Goal: Task Accomplishment & Management: Manage account settings

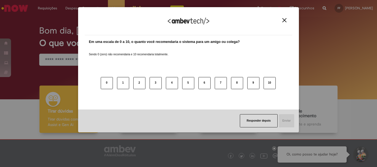
click at [284, 20] on img "Close" at bounding box center [284, 20] width 4 height 4
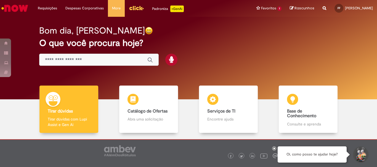
click at [295, 41] on h2 "O que você procura hoje?" at bounding box center [188, 43] width 299 height 10
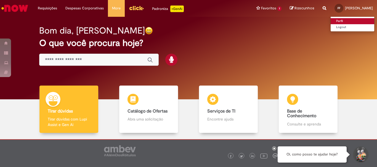
click at [340, 20] on link "Perfil" at bounding box center [353, 21] width 44 height 6
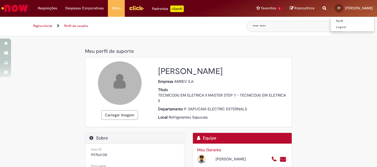
click at [355, 7] on span "[PERSON_NAME]" at bounding box center [359, 8] width 28 height 5
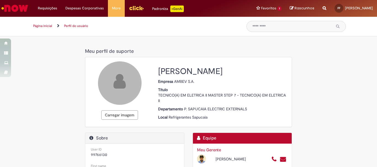
click at [17, 6] on img "Ir para a Homepage" at bounding box center [15, 8] width 28 height 11
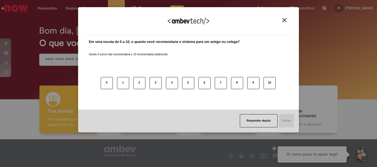
click at [282, 20] on img "Close" at bounding box center [284, 20] width 4 height 4
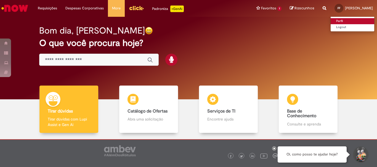
click at [343, 19] on link "Perfil" at bounding box center [353, 21] width 44 height 6
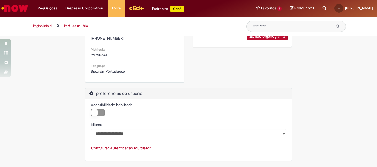
scroll to position [89, 0]
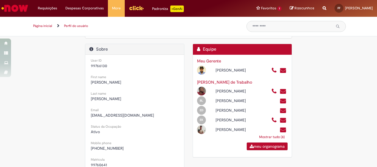
click at [134, 9] on img "Menu Cabeçalho" at bounding box center [136, 8] width 15 height 8
